Goal: Communication & Community: Answer question/provide support

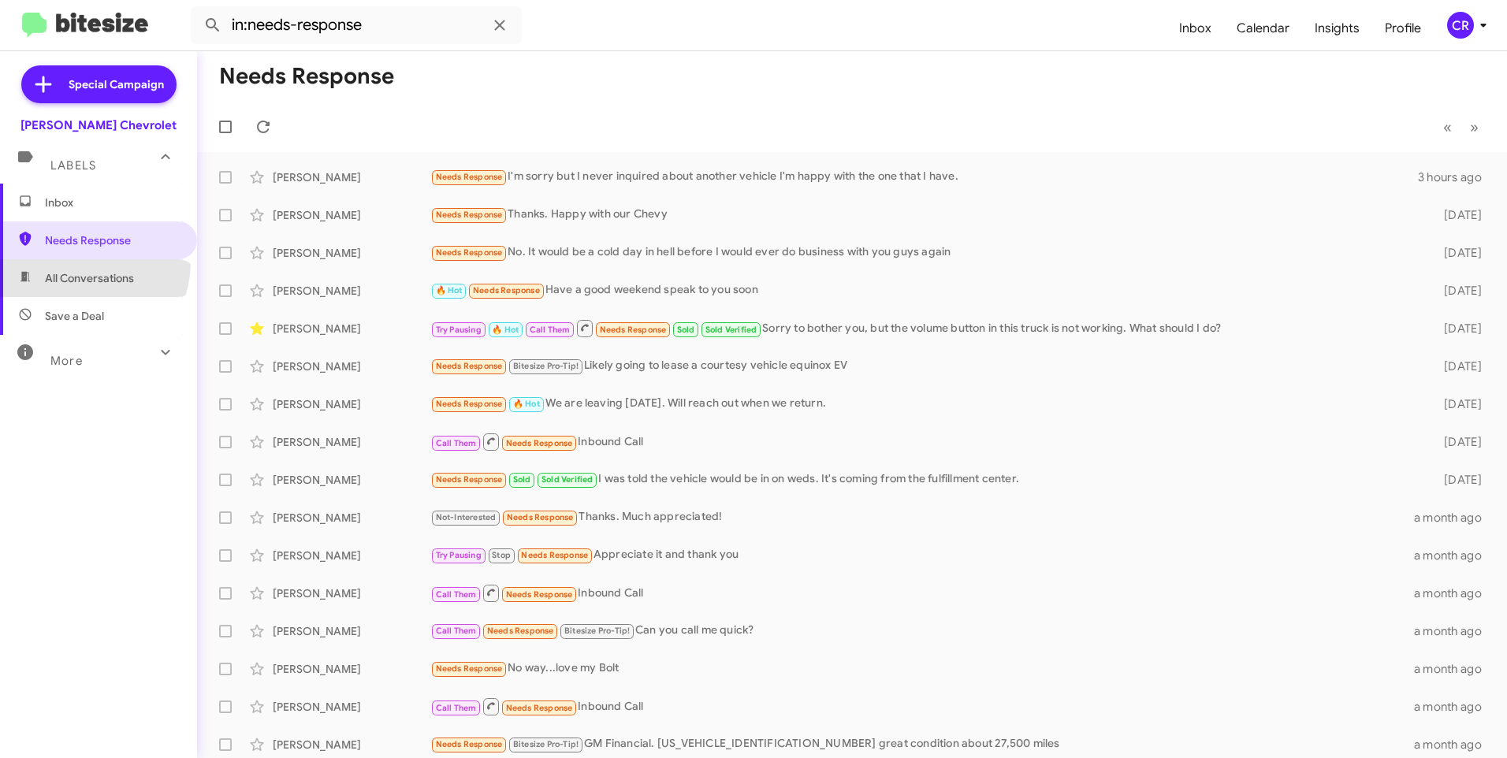
click at [80, 264] on span "All Conversations" at bounding box center [98, 278] width 197 height 38
type input "in:all-conversations"
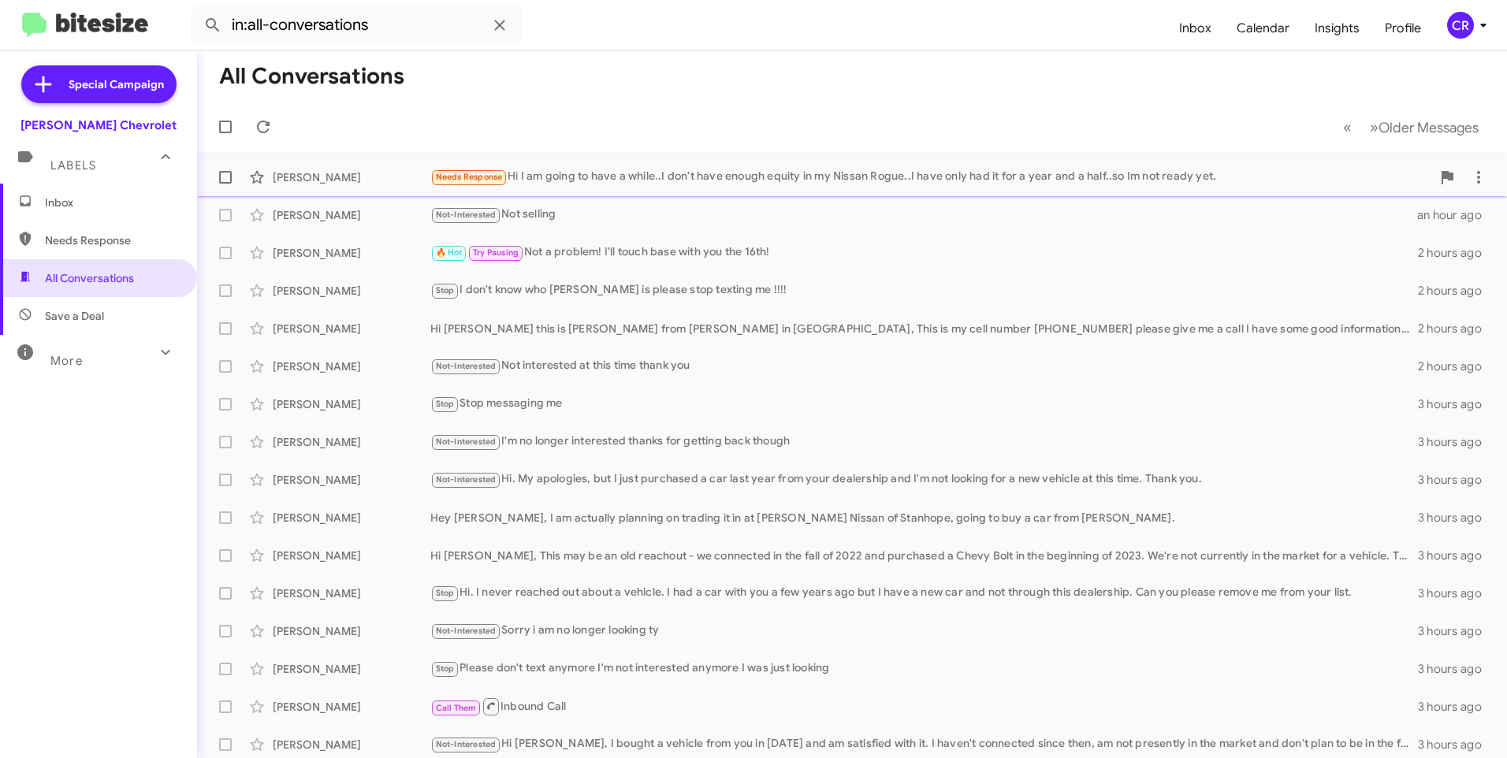
click at [643, 178] on div "Needs Response Hi I am going to have a while..I don't have enough equity in my …" at bounding box center [930, 177] width 1001 height 18
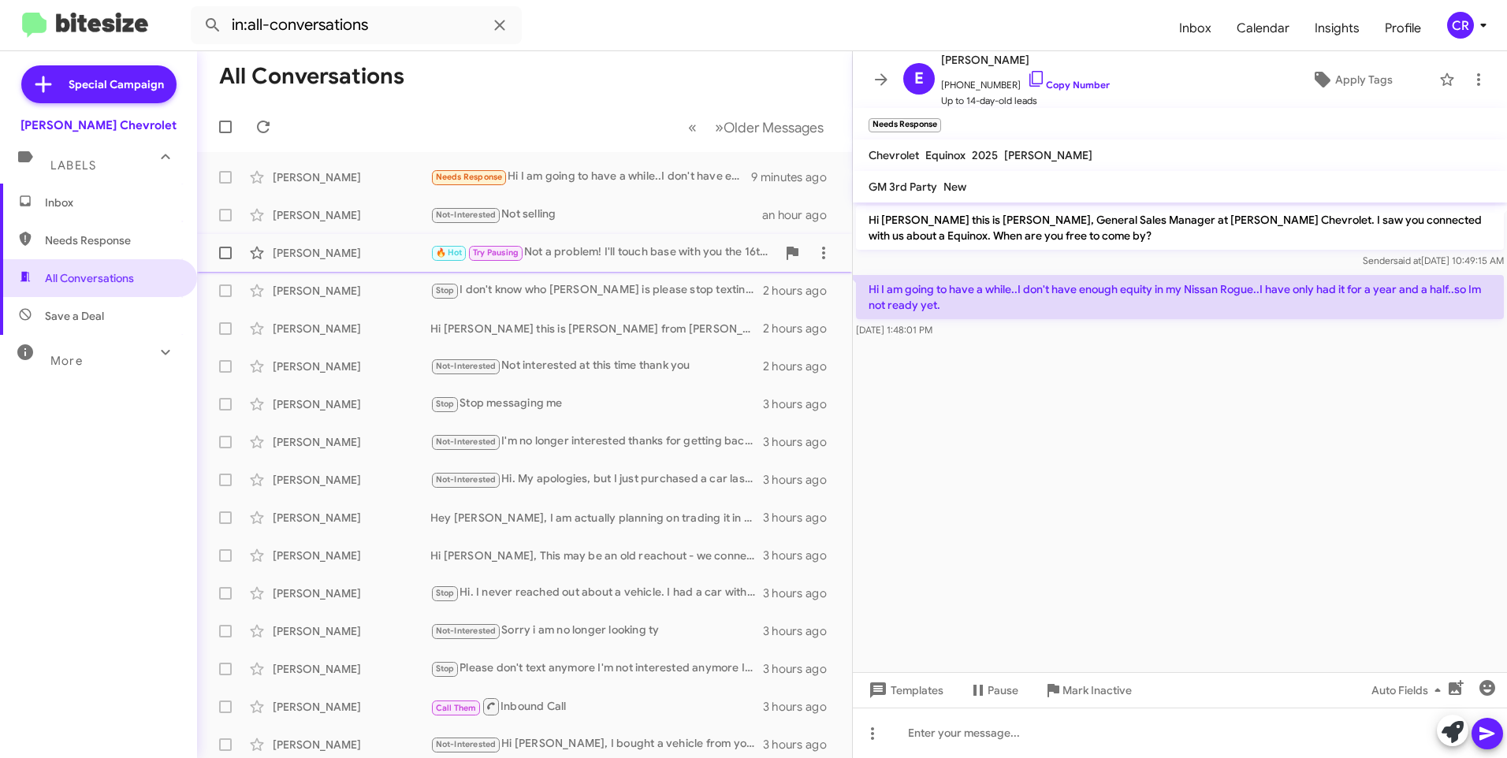
click at [589, 252] on div "🔥 Hot Try Pausing Not a problem! I'll touch base with you the 16th!" at bounding box center [603, 253] width 346 height 18
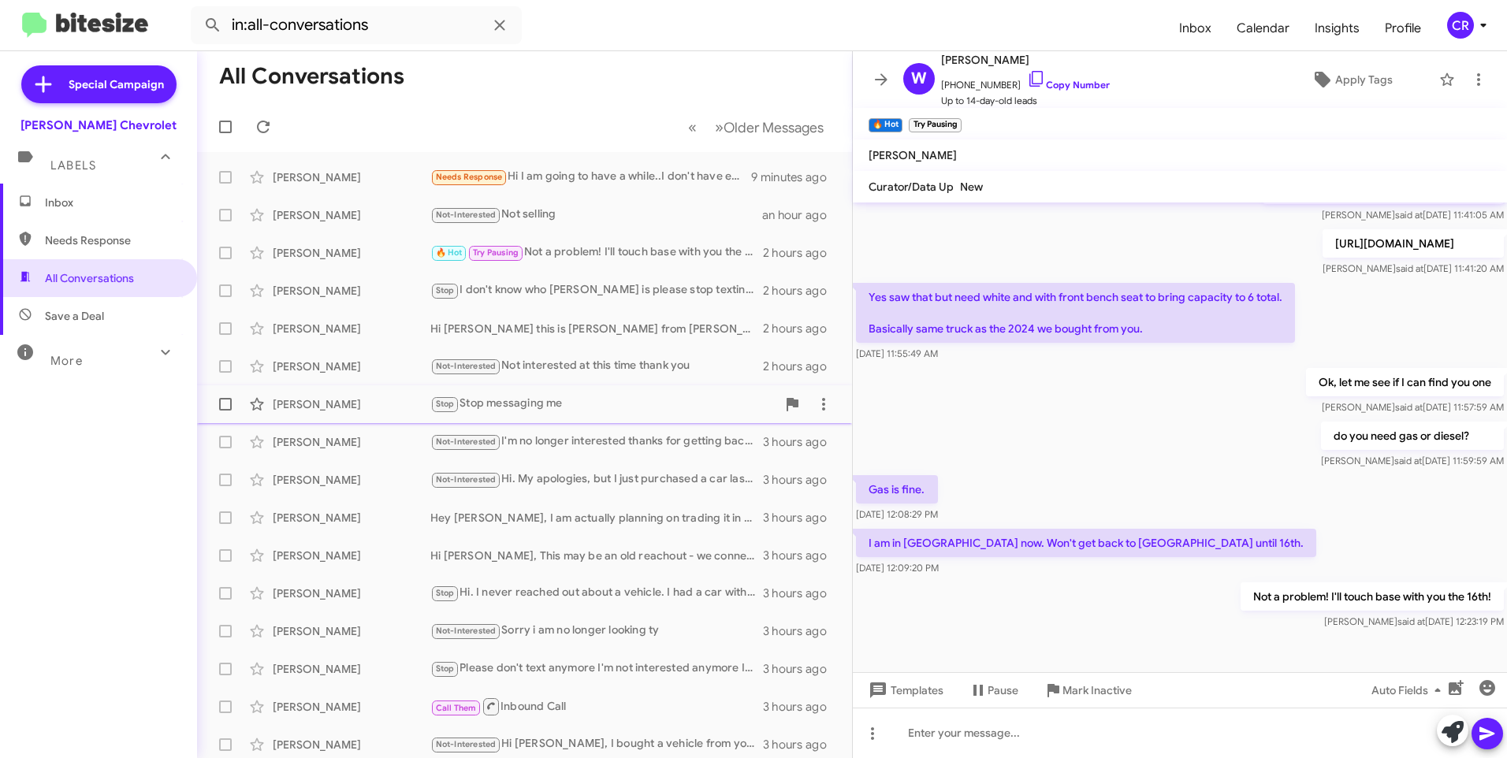
click at [355, 404] on div "[PERSON_NAME]" at bounding box center [352, 405] width 158 height 16
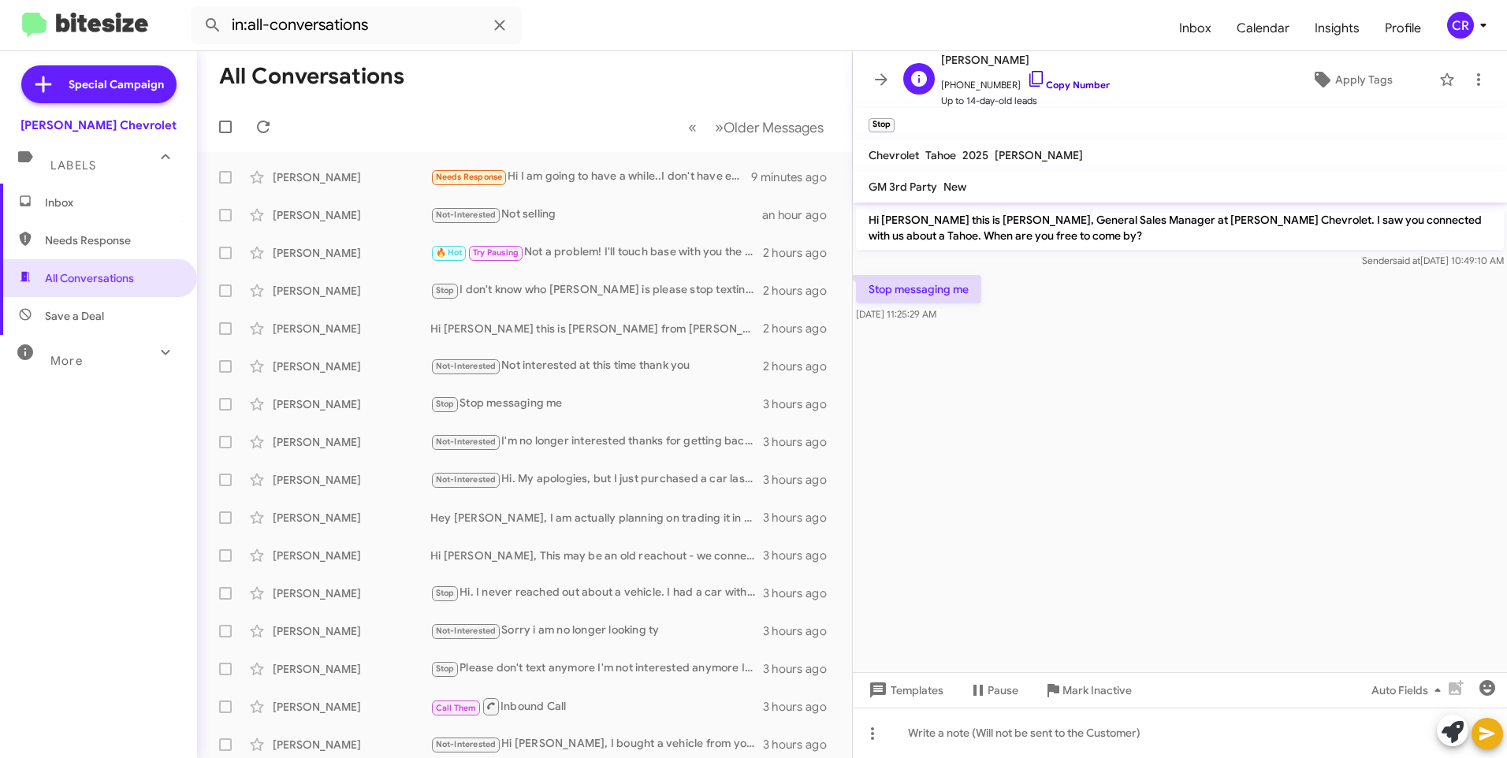
click at [1076, 84] on link "Copy Number" at bounding box center [1068, 85] width 83 height 12
